Goal: Transaction & Acquisition: Purchase product/service

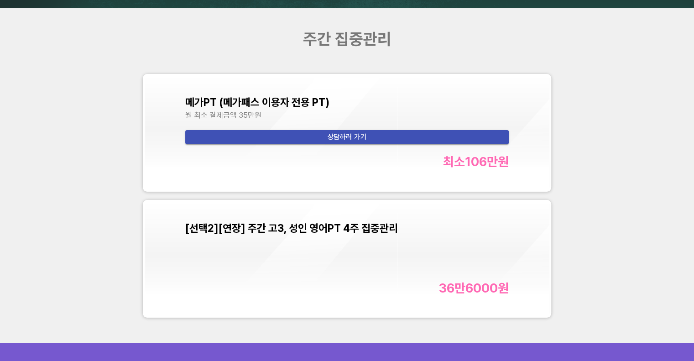
scroll to position [3059, 0]
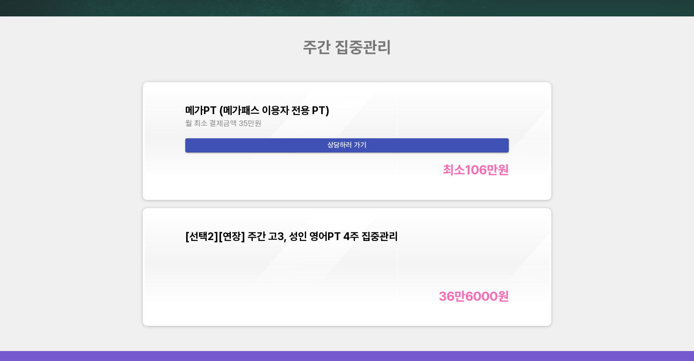
click at [340, 262] on div "[선택2][연장] 주간 고3, 성인 영어PT 4주 집중관리 36만6000 원" at bounding box center [347, 266] width 324 height 73
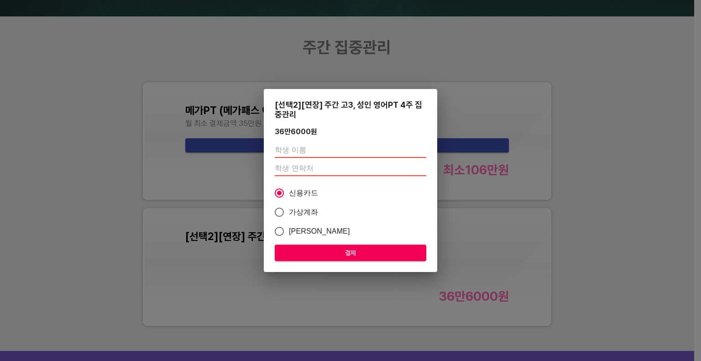
click at [297, 153] on input "text" at bounding box center [351, 150] width 152 height 15
type input "[PERSON_NAME]"
click at [307, 168] on input "number" at bounding box center [351, 169] width 152 height 15
paste input "01059428797"
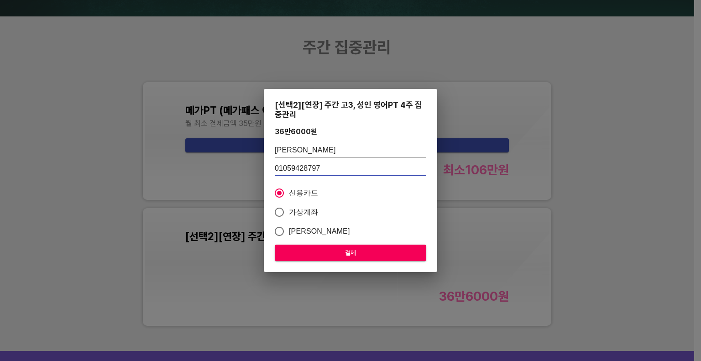
type input "01059428797"
drag, startPoint x: 295, startPoint y: 210, endPoint x: 313, endPoint y: 210, distance: 18.3
click at [296, 210] on span "가상계좌" at bounding box center [304, 212] width 30 height 11
click at [289, 210] on input "가상계좌" at bounding box center [279, 212] width 19 height 19
radio input "true"
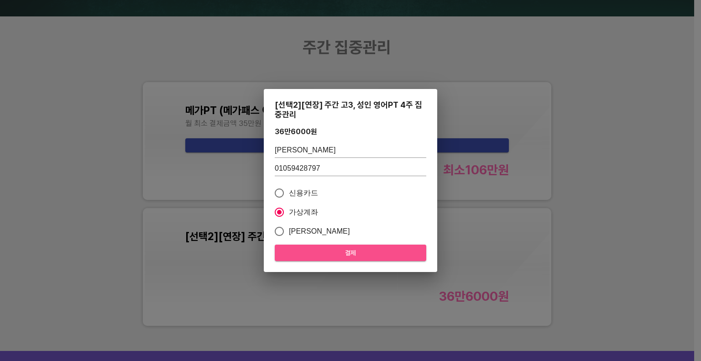
click at [335, 252] on span "결제" at bounding box center [350, 252] width 137 height 11
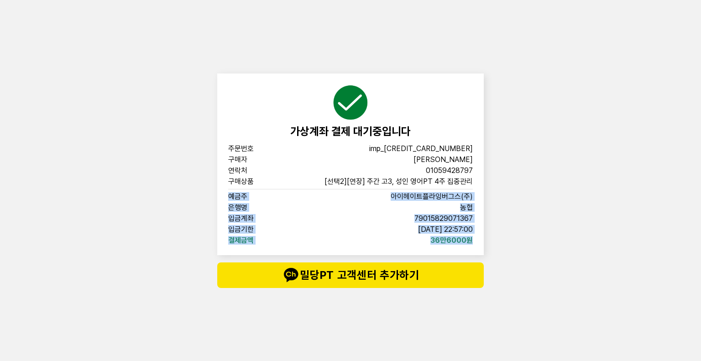
drag, startPoint x: 474, startPoint y: 244, endPoint x: 227, endPoint y: 197, distance: 251.8
click at [227, 197] on div "가상계좌 결제 대기중입니다 주문번호 imp_[CREDIT_CARD_NUMBER] 구매자 김사랑 연락처 01059428797 구매상품 [선택2]…" at bounding box center [350, 164] width 267 height 182
copy div "예금주 아이헤이트플라잉버그스(주) 은행명 농협 입금계좌 [FINANCIAL_ID] 입금기한 [DATE] 22:57:00 결제금액 36만6000원"
click at [598, 200] on div "가상계좌 결제 대기중입니다 주문번호 imp_[CREDIT_CARD_NUMBER] 구매자 김사랑 연락처 01059428797 구매상품 [선택2]…" at bounding box center [350, 180] width 701 height 361
